Goal: Transaction & Acquisition: Purchase product/service

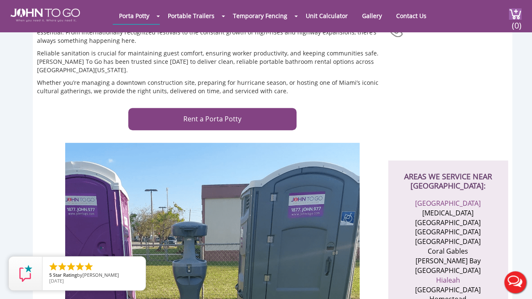
scroll to position [158, 0]
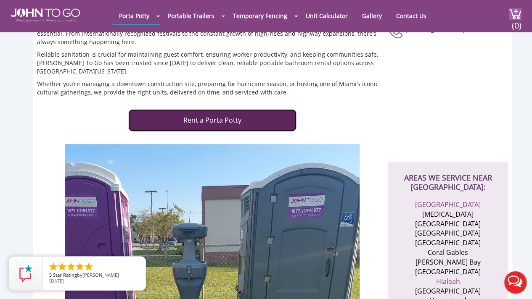
click at [205, 112] on link "Rent a Porta Potty" at bounding box center [212, 120] width 168 height 22
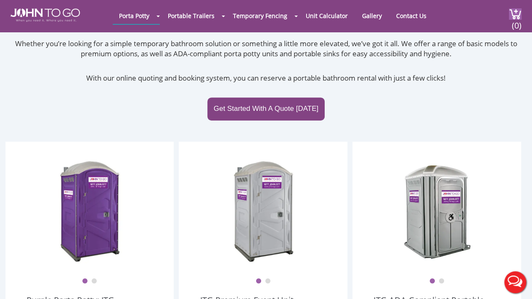
scroll to position [131, 0]
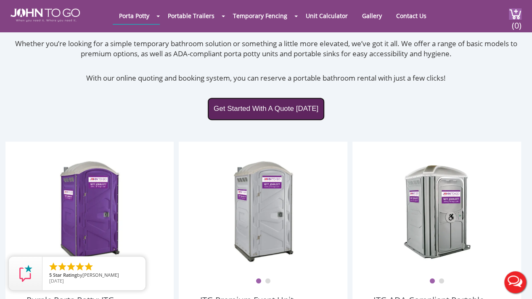
click at [272, 100] on link "Get Started With A Quote Today" at bounding box center [265, 109] width 117 height 23
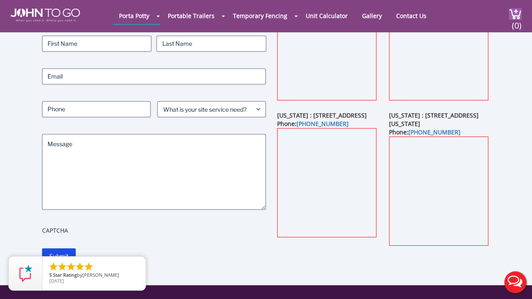
scroll to position [94, 0]
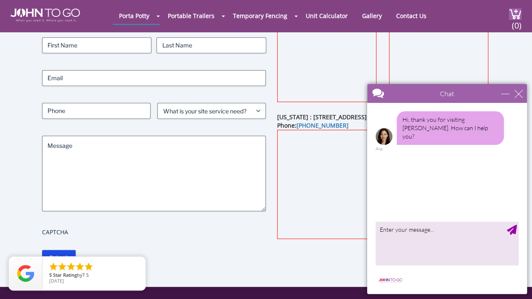
drag, startPoint x: 158, startPoint y: 14, endPoint x: 527, endPoint y: 62, distance: 371.8
click at [527, 62] on div "Get In Touch Contact Name (Required) First Last Email (Required) Phone (Require…" at bounding box center [266, 125] width 532 height 323
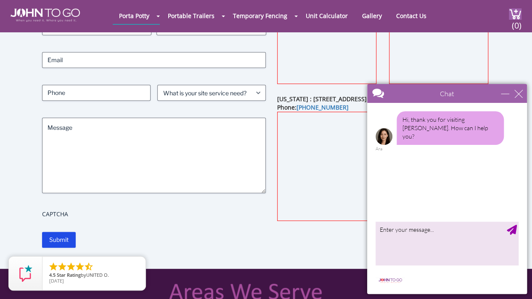
scroll to position [119, 0]
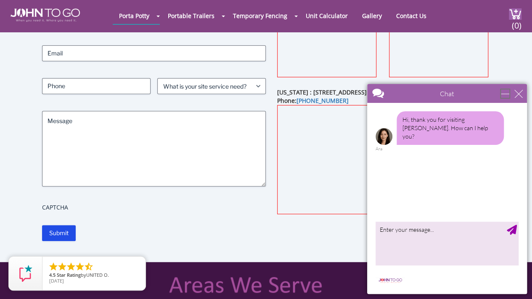
click at [509, 90] on div "minimize" at bounding box center [505, 94] width 8 height 8
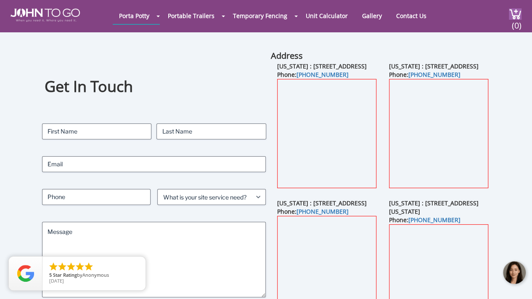
scroll to position [0, 0]
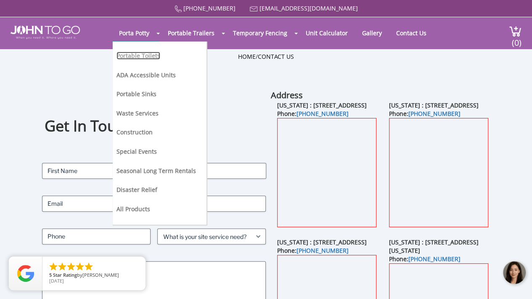
click at [148, 58] on link "Portable Toilets" at bounding box center [138, 56] width 44 height 8
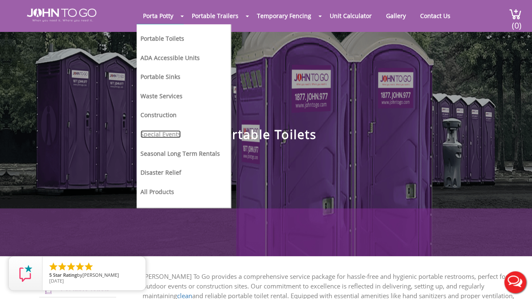
click at [166, 131] on link "Special Events" at bounding box center [160, 134] width 40 height 8
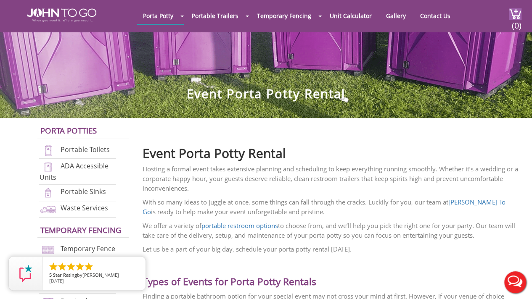
scroll to position [173, 0]
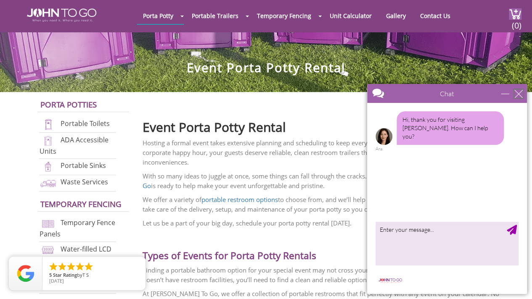
click at [518, 94] on div "close" at bounding box center [518, 94] width 8 height 8
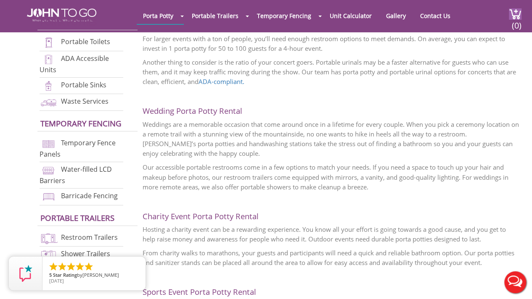
scroll to position [623, 0]
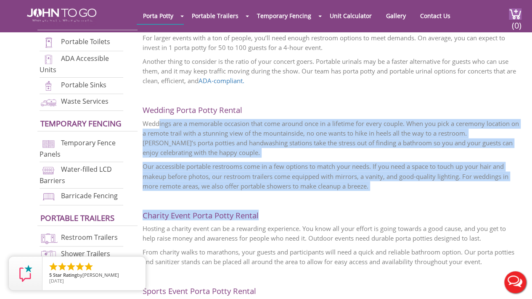
drag, startPoint x: 159, startPoint y: 124, endPoint x: 292, endPoint y: 195, distance: 150.3
click at [292, 195] on div "Hosting a formal event takes extensive planning and scheduling to keep everythi…" at bounding box center [331, 137] width 377 height 899
click at [247, 156] on p "Weddings are a memorable occasion that come around once in a lifetime for every…" at bounding box center [331, 138] width 377 height 39
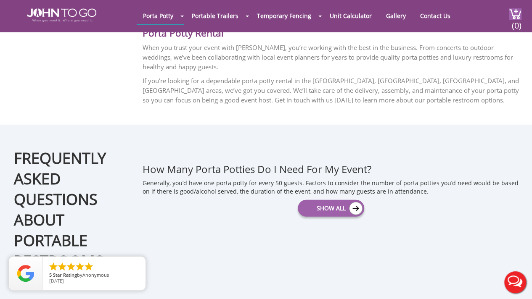
scroll to position [1102, 0]
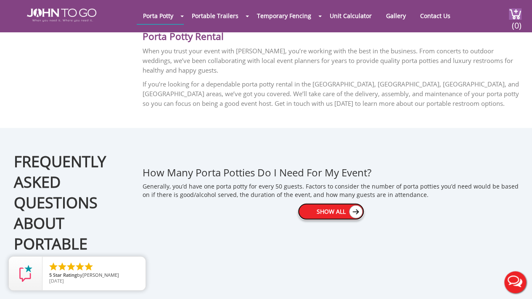
click at [317, 216] on link "Show All" at bounding box center [331, 211] width 67 height 17
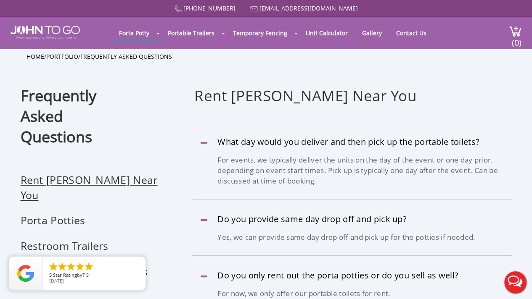
click at [47, 188] on li "Rent [PERSON_NAME] Near You" at bounding box center [93, 193] width 144 height 40
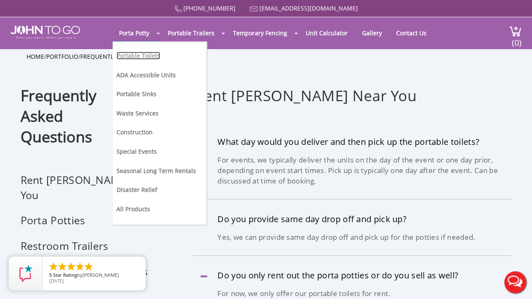
click at [148, 57] on link "Portable Toilets" at bounding box center [138, 56] width 44 height 8
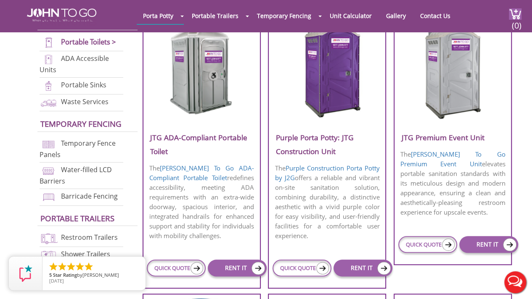
scroll to position [336, 0]
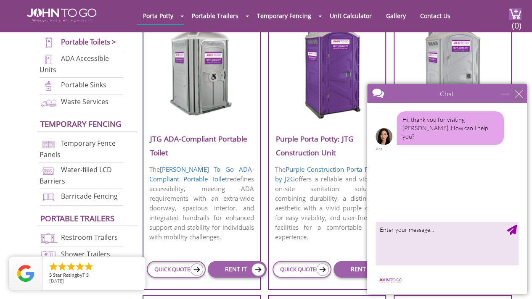
click at [521, 95] on div "close" at bounding box center [518, 94] width 8 height 8
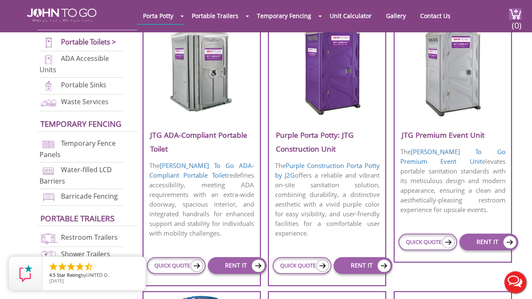
scroll to position [338, 0]
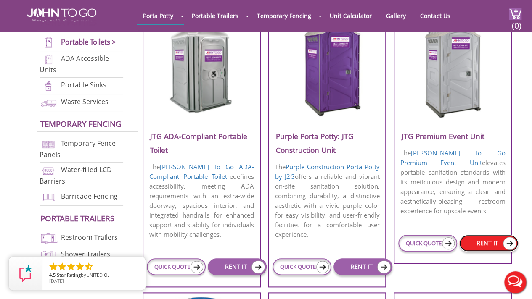
click at [491, 240] on link "RENT IT" at bounding box center [488, 243] width 59 height 17
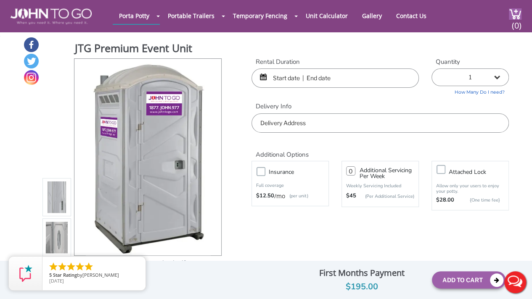
scroll to position [34, 0]
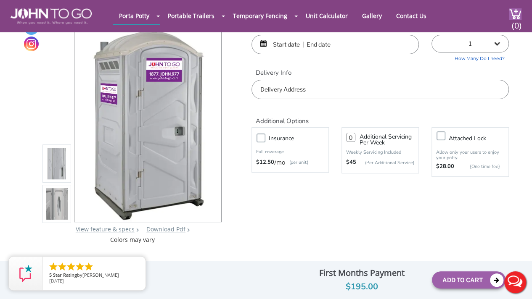
click at [286, 47] on input "text" at bounding box center [334, 44] width 167 height 19
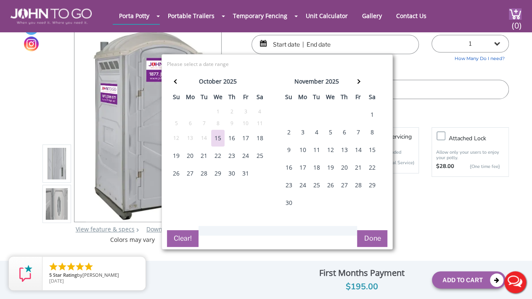
click at [370, 129] on div "8" at bounding box center [371, 132] width 13 height 17
click at [288, 149] on div "9" at bounding box center [288, 150] width 13 height 17
type input "11/08/2025 to 11/09/2025"
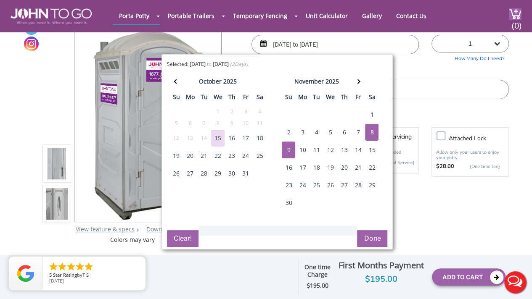
drag, startPoint x: 370, startPoint y: 235, endPoint x: 358, endPoint y: 238, distance: 12.0
click at [358, 238] on button "Done" at bounding box center [372, 238] width 30 height 17
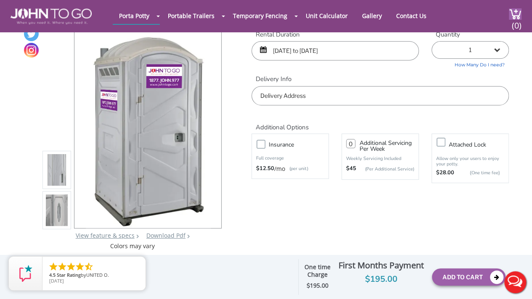
scroll to position [27, 0]
click at [307, 95] on input "text" at bounding box center [379, 96] width 257 height 19
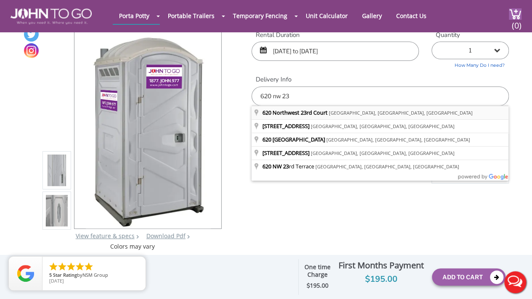
type input "620 Northwest 23rd Court, Miami, FL, USA"
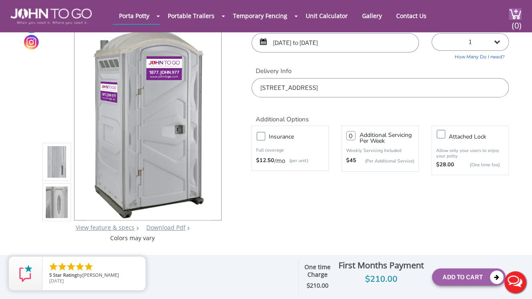
scroll to position [35, 0]
click at [213, 121] on div at bounding box center [210, 122] width 12 height 12
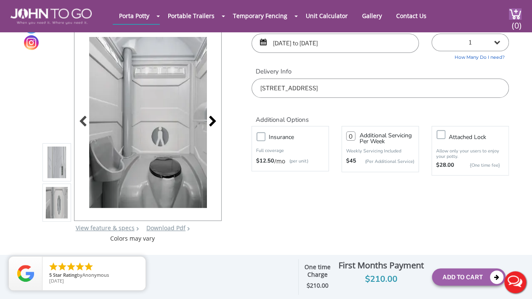
click at [213, 121] on div at bounding box center [210, 122] width 12 height 12
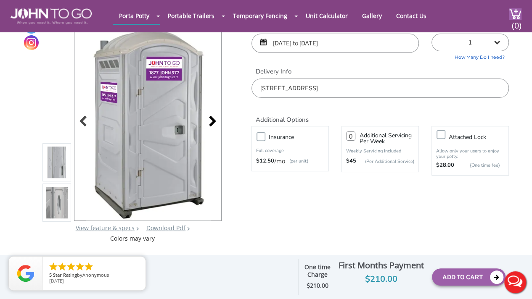
click at [213, 121] on div at bounding box center [210, 122] width 12 height 12
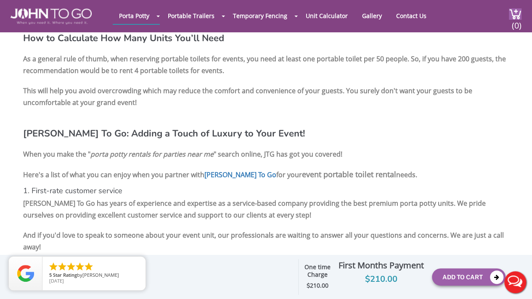
scroll to position [1204, 0]
click at [454, 274] on button "Add To Cart" at bounding box center [469, 277] width 74 height 17
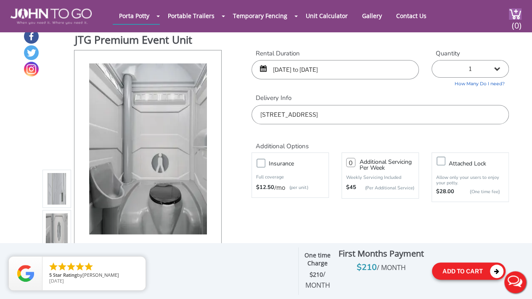
scroll to position [5, 0]
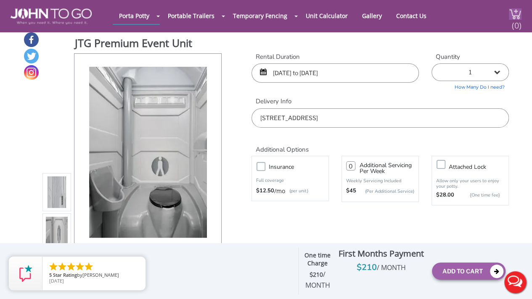
click at [515, 16] on span "(0)" at bounding box center [516, 22] width 10 height 18
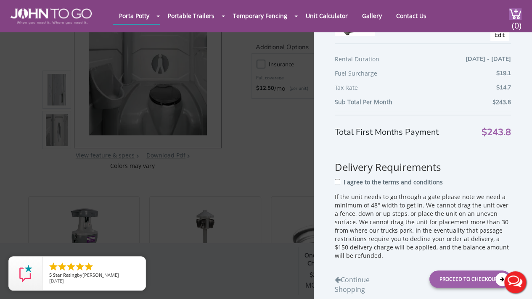
scroll to position [108, 0]
click at [337, 180] on input "I agree to the terms and conditions" at bounding box center [337, 181] width 5 height 5
checkbox input "true"
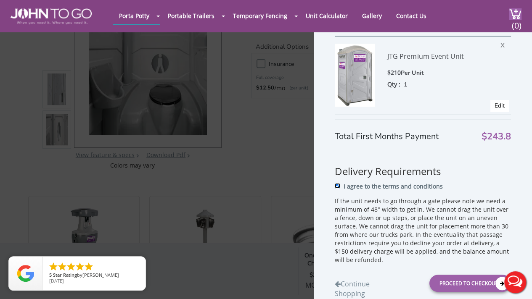
scroll to position [32, 0]
click at [456, 182] on div "I agree to the terms and conditions" at bounding box center [423, 190] width 176 height 16
